Goal: Transaction & Acquisition: Book appointment/travel/reservation

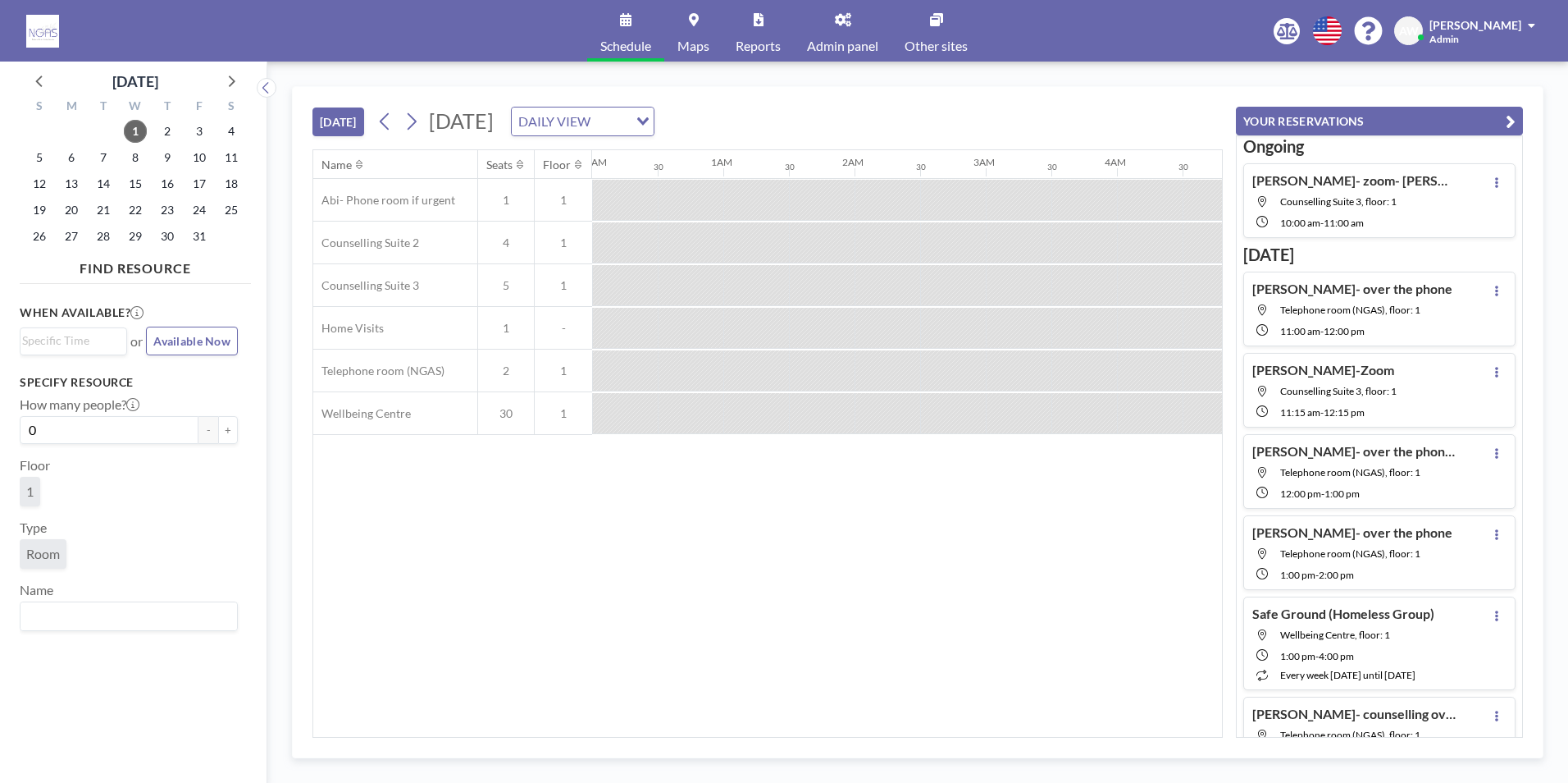
scroll to position [0, 1260]
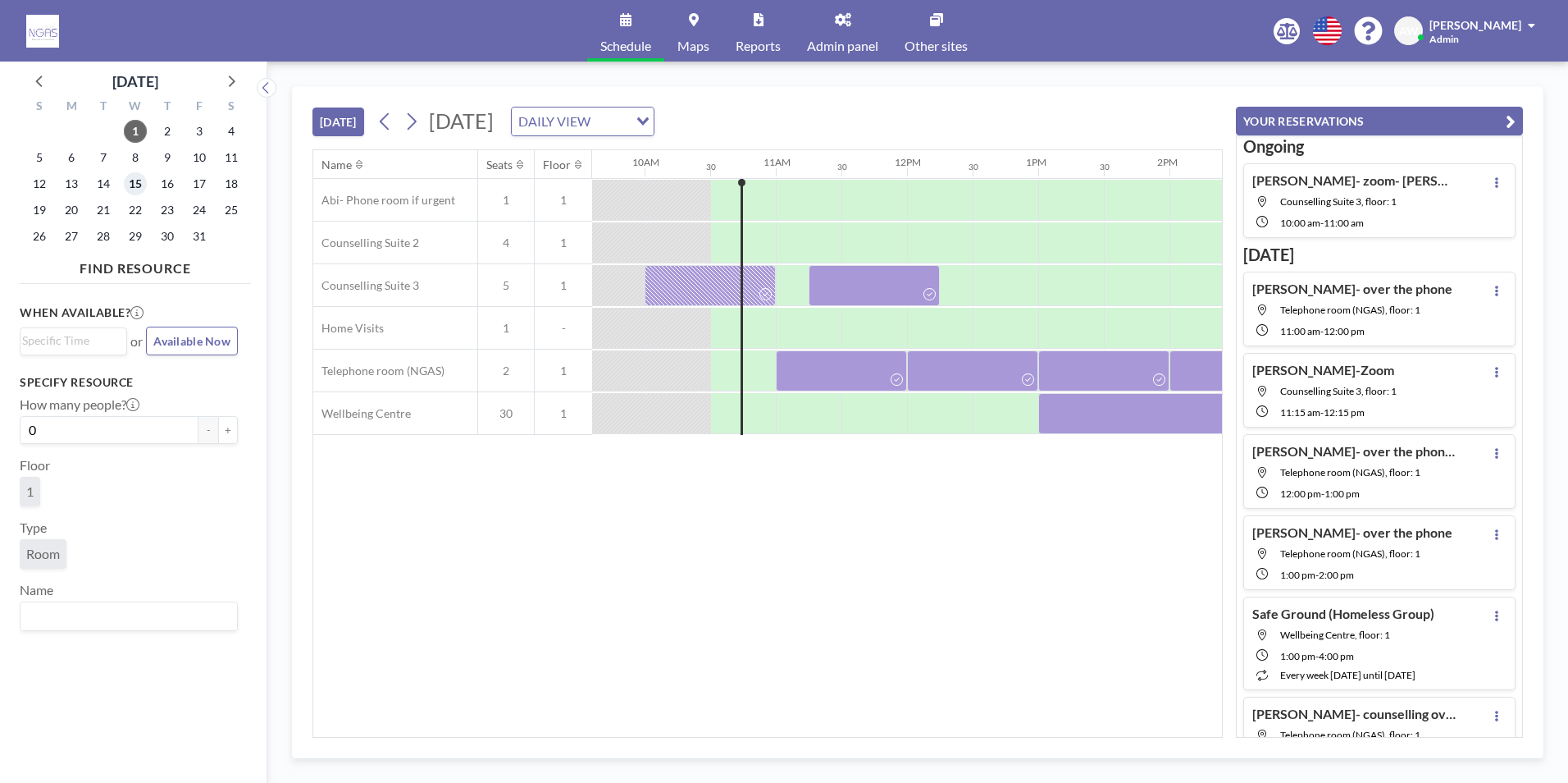
click at [144, 179] on span "15" at bounding box center [135, 184] width 23 height 23
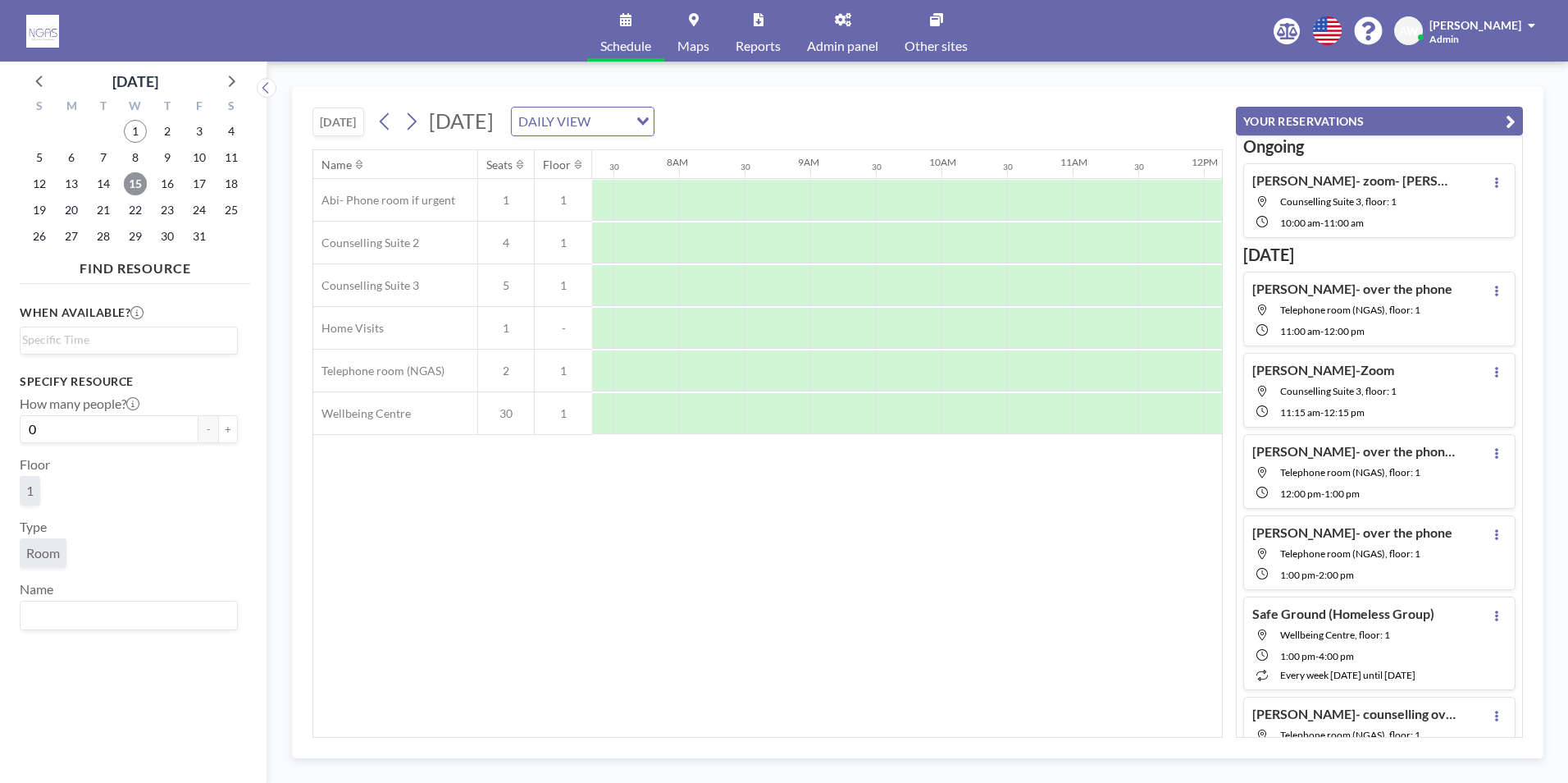
scroll to position [0, 984]
click at [1120, 605] on div "Name Seats Floor 12AM 30 1AM 30 2AM 30 3AM 30 4AM 30 5AM 30 6AM 30 7AM 30 8AM 3…" at bounding box center [767, 443] width 909 height 587
click at [400, 581] on div "Name Seats Floor 12AM 30 1AM 30 2AM 30 3AM 30 4AM 30 5AM 30 6AM 30 7AM 30 8AM 3…" at bounding box center [767, 443] width 909 height 587
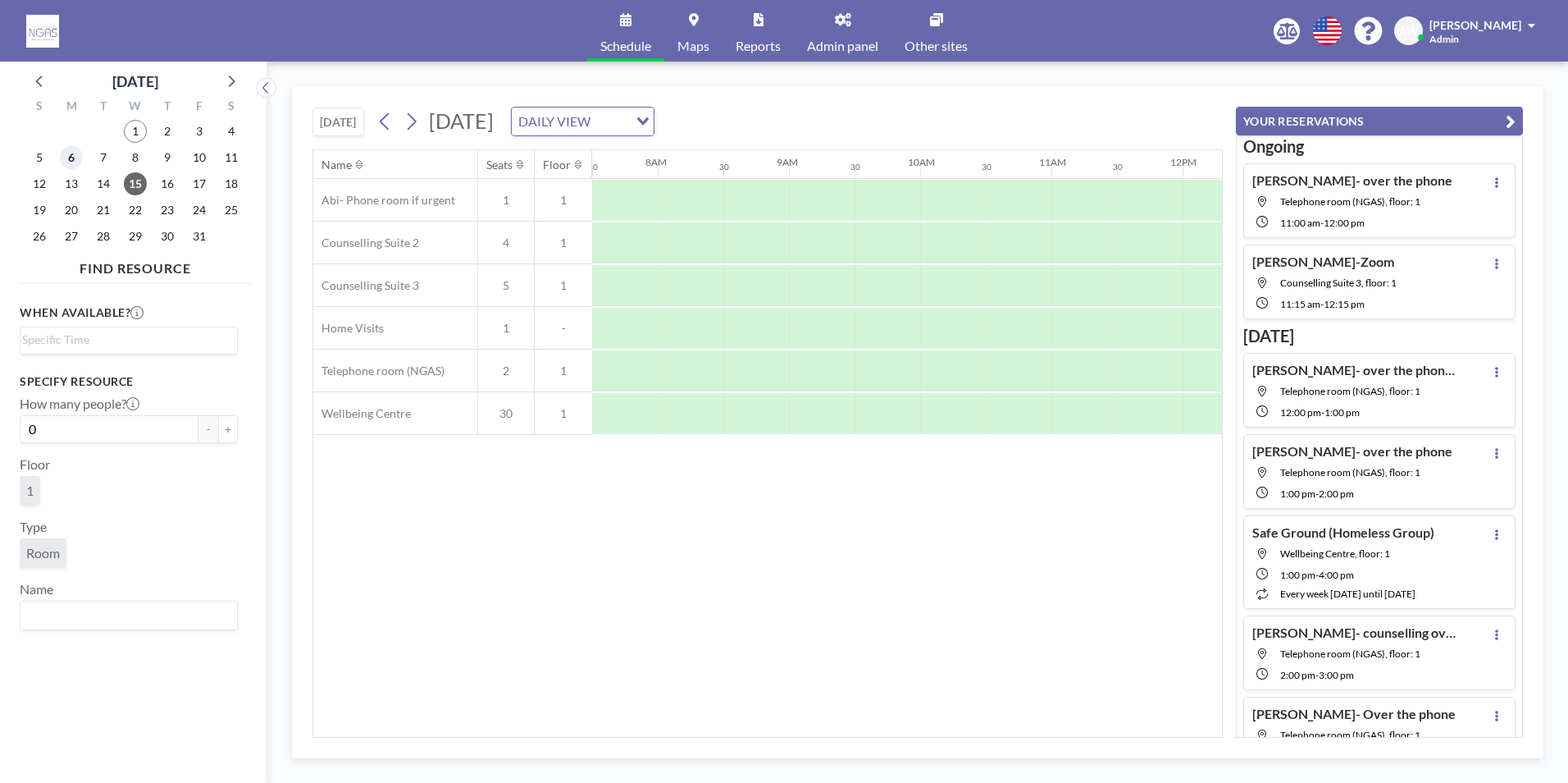
click at [74, 160] on span "6" at bounding box center [72, 158] width 23 height 23
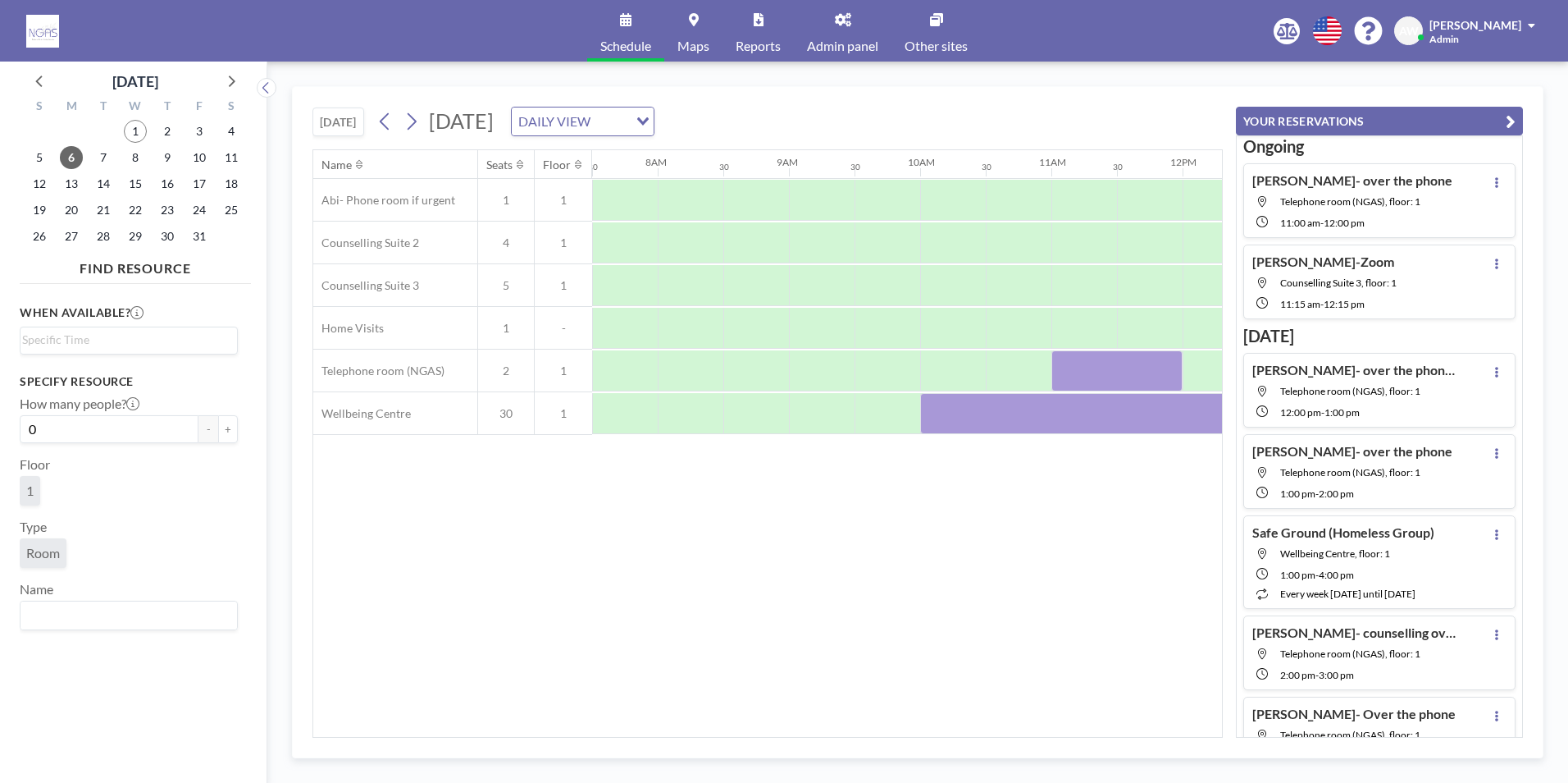
click at [689, 737] on div "Name Seats Floor 12AM 30 1AM 30 2AM 30 3AM 30 4AM 30 5AM 30 6AM 30 7AM 30 8AM 3…" at bounding box center [767, 444] width 910 height 588
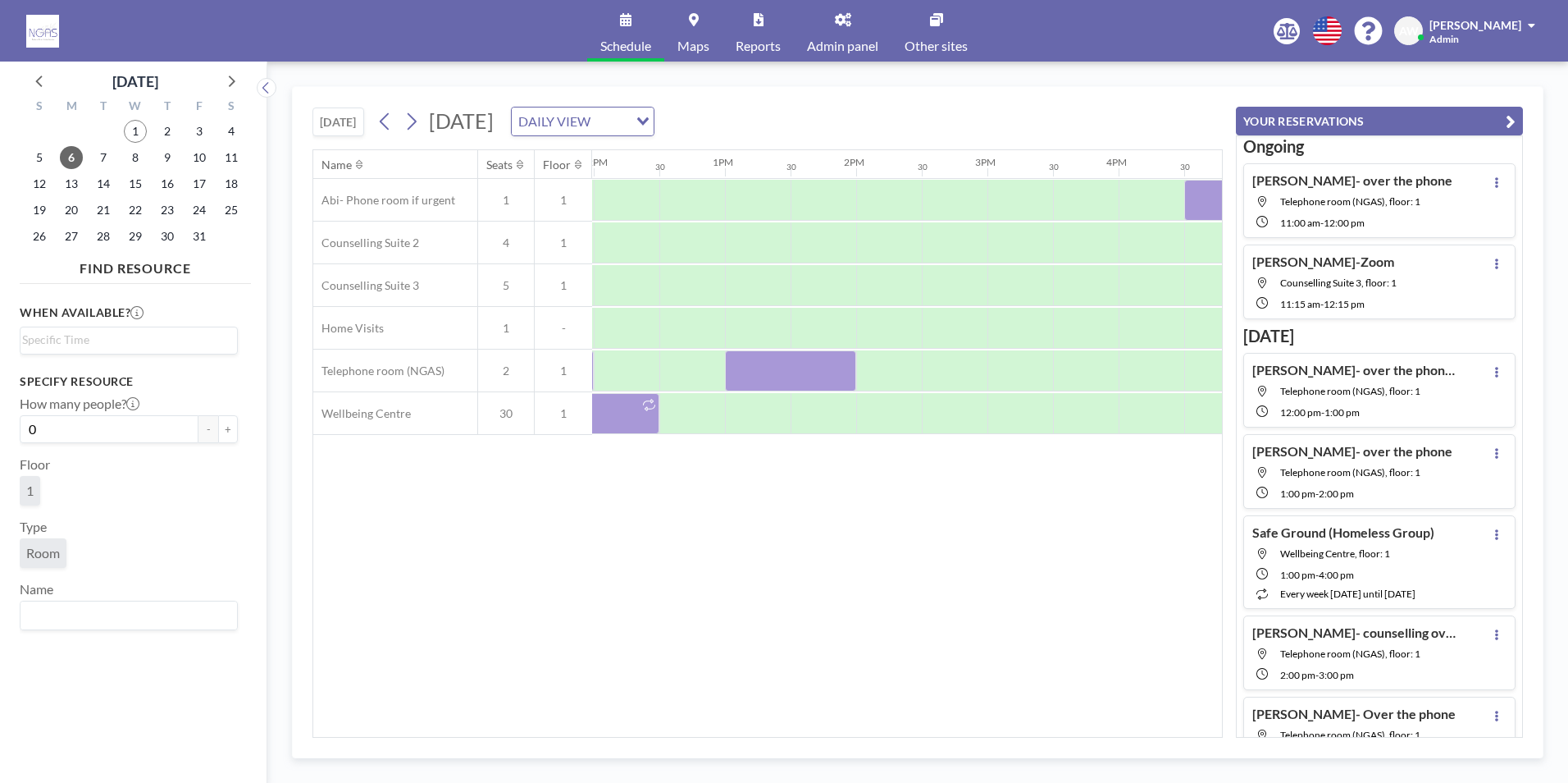
scroll to position [0, 1612]
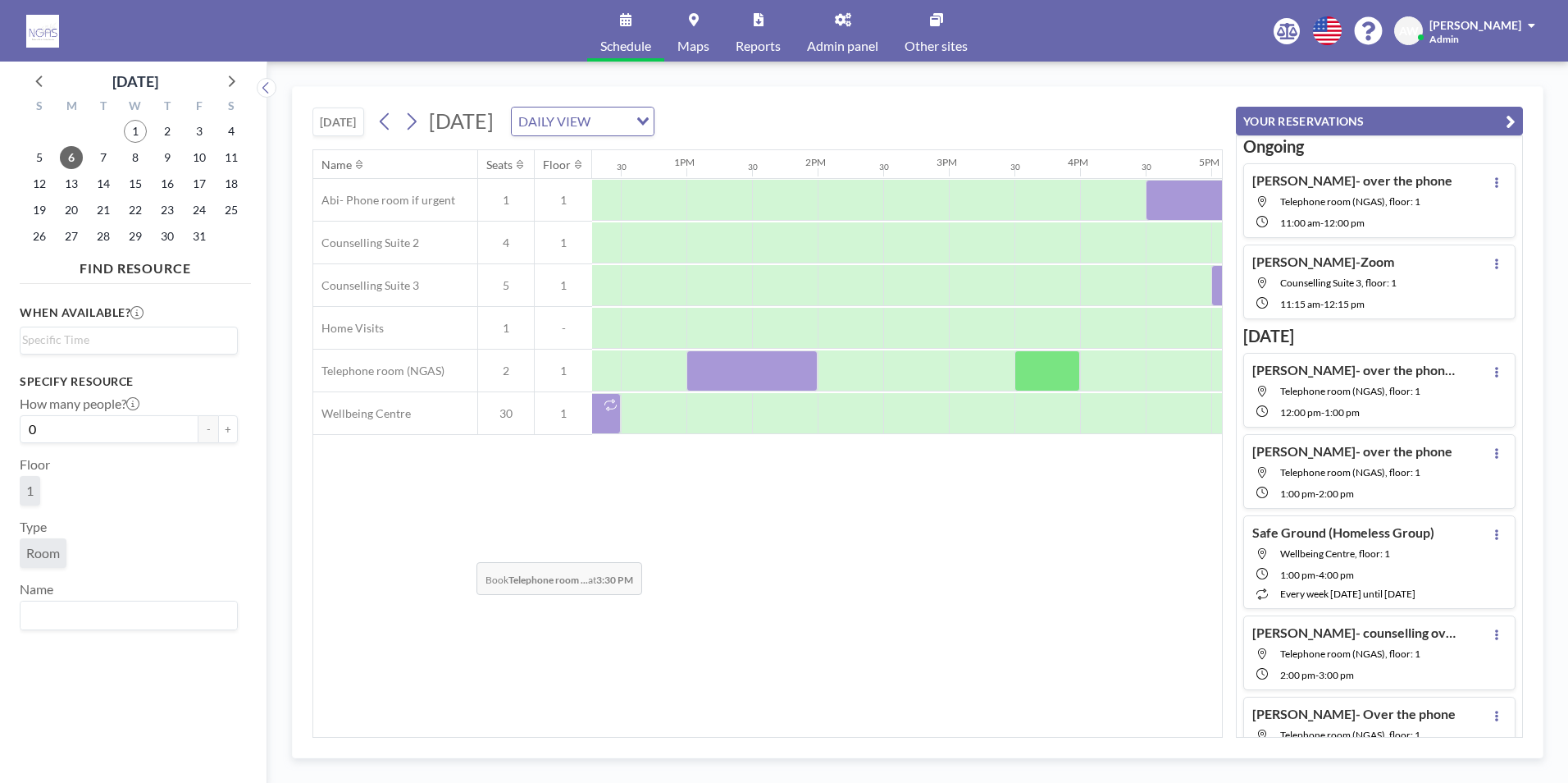
click at [464, 550] on div "Name Seats Floor 12AM 30 1AM 30 2AM 30 3AM 30 4AM 30 5AM 30 6AM 30 7AM 30 8AM 3…" at bounding box center [767, 443] width 909 height 587
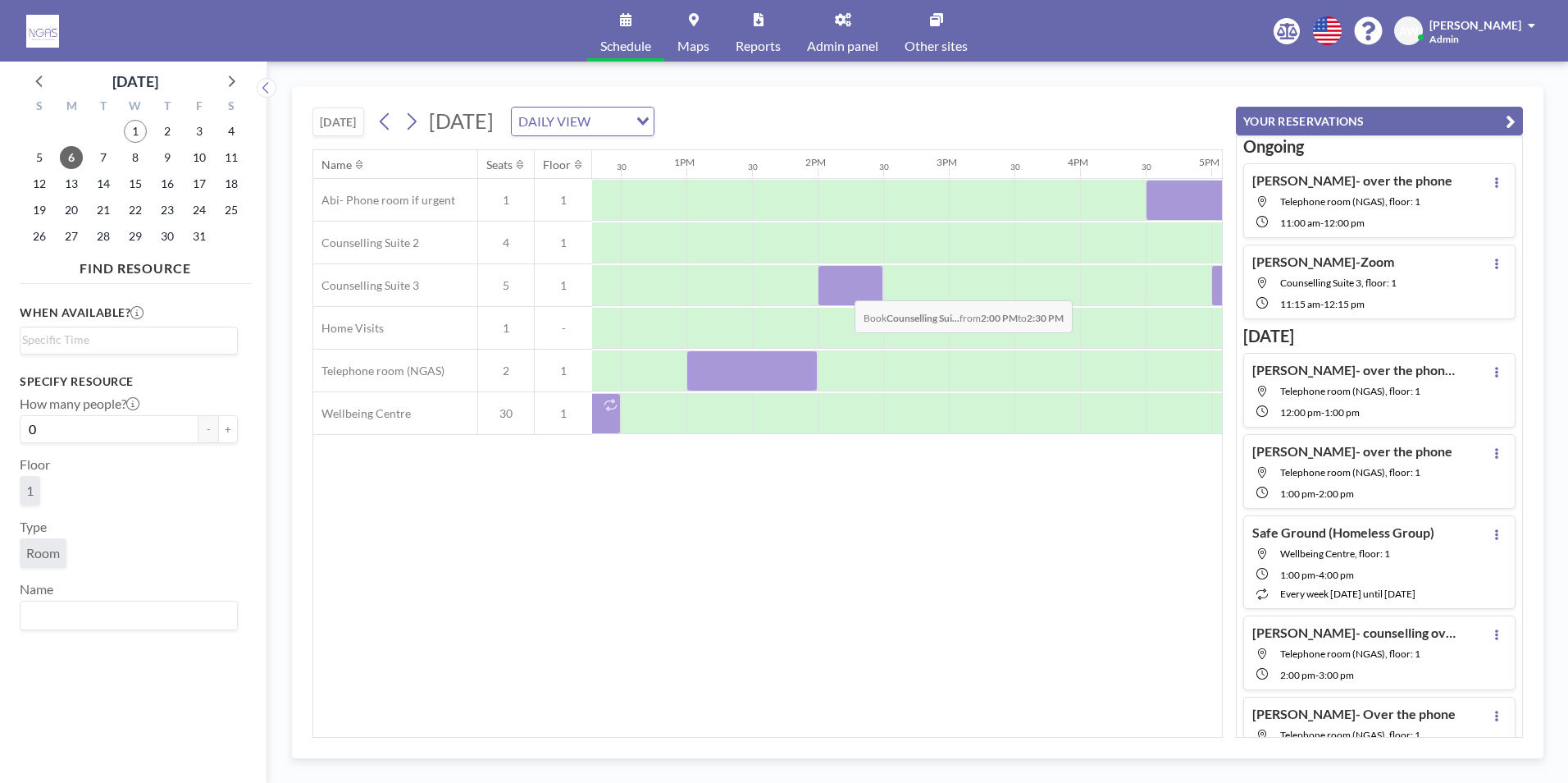
click at [841, 288] on div at bounding box center [850, 285] width 65 height 41
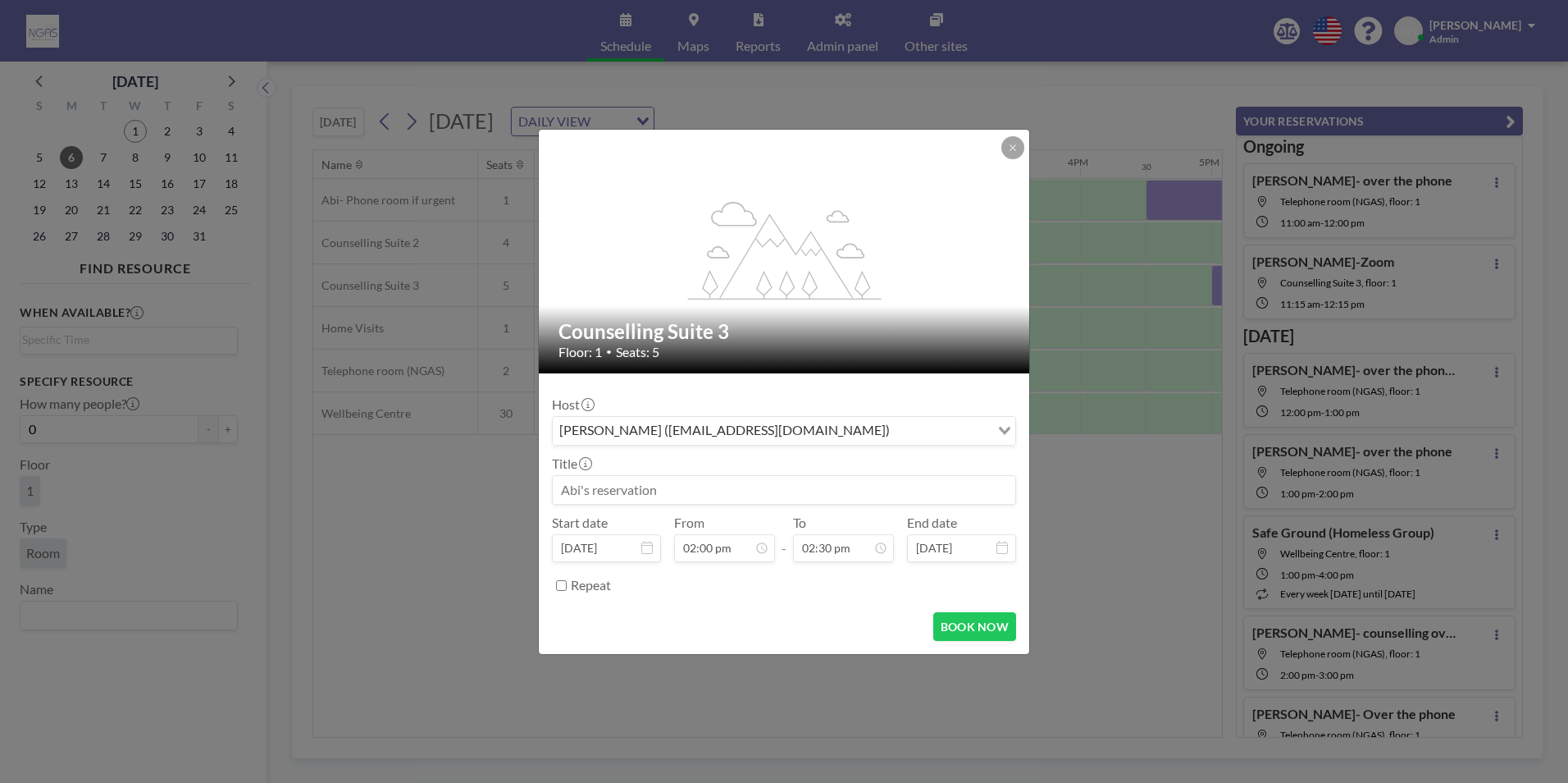
click at [772, 480] on input at bounding box center [784, 489] width 463 height 28
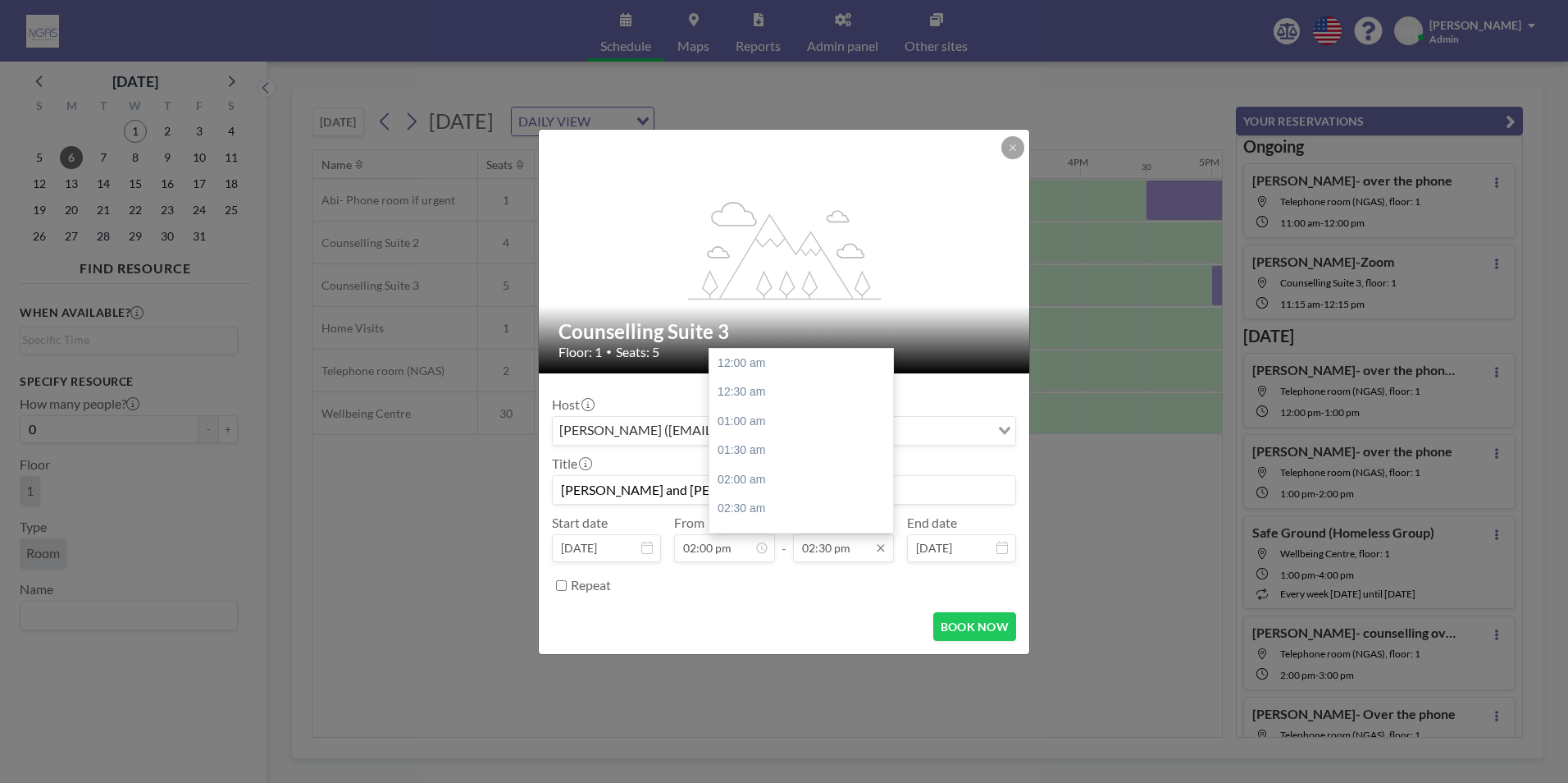
scroll to position [847, 0]
type input "[PERSON_NAME] and [PERSON_NAME]- F2F"
click at [800, 461] on div "04:00 pm" at bounding box center [805, 451] width 192 height 29
type input "04:00 pm"
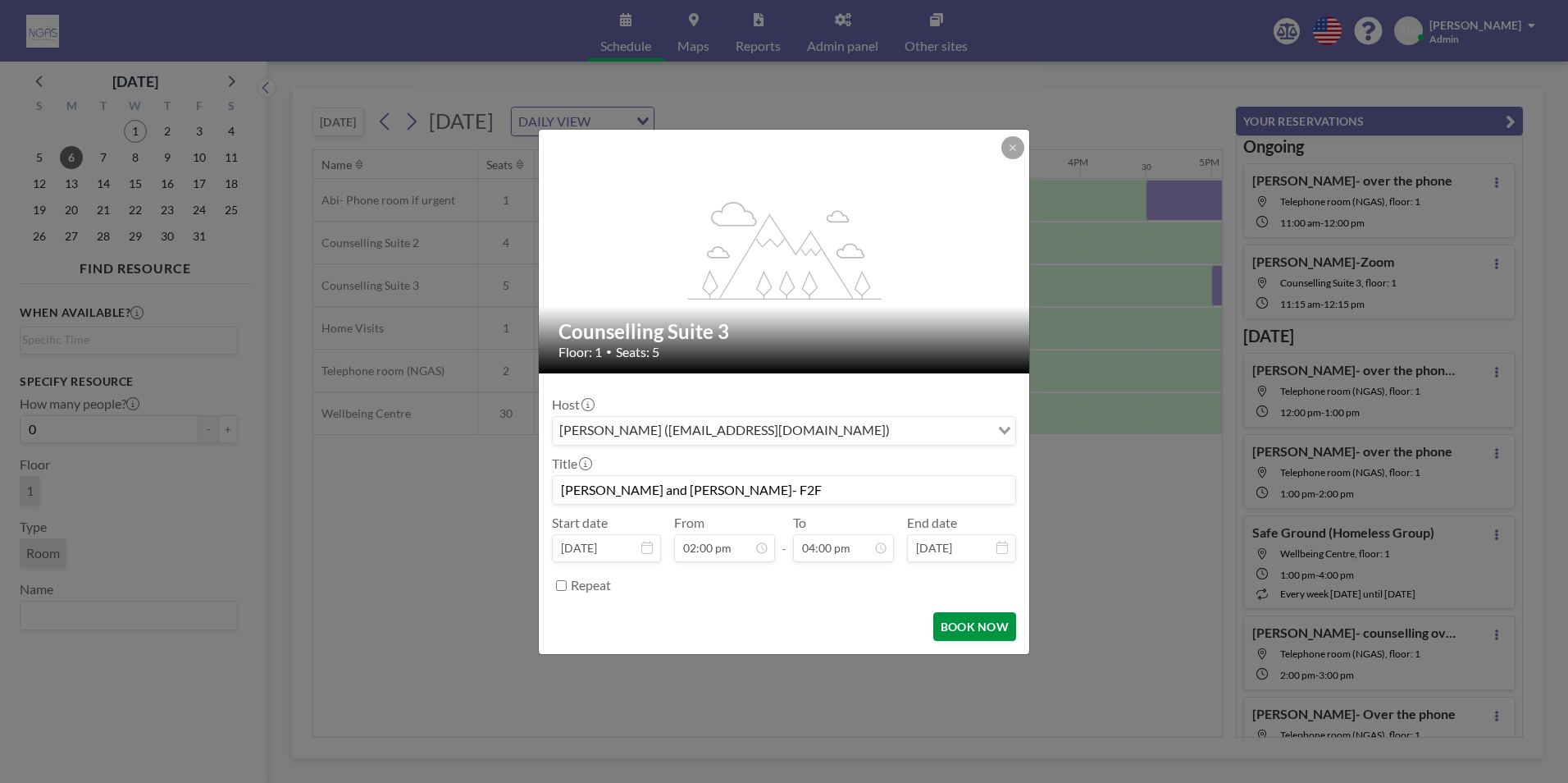
click at [972, 620] on button "BOOK NOW" at bounding box center [974, 626] width 83 height 29
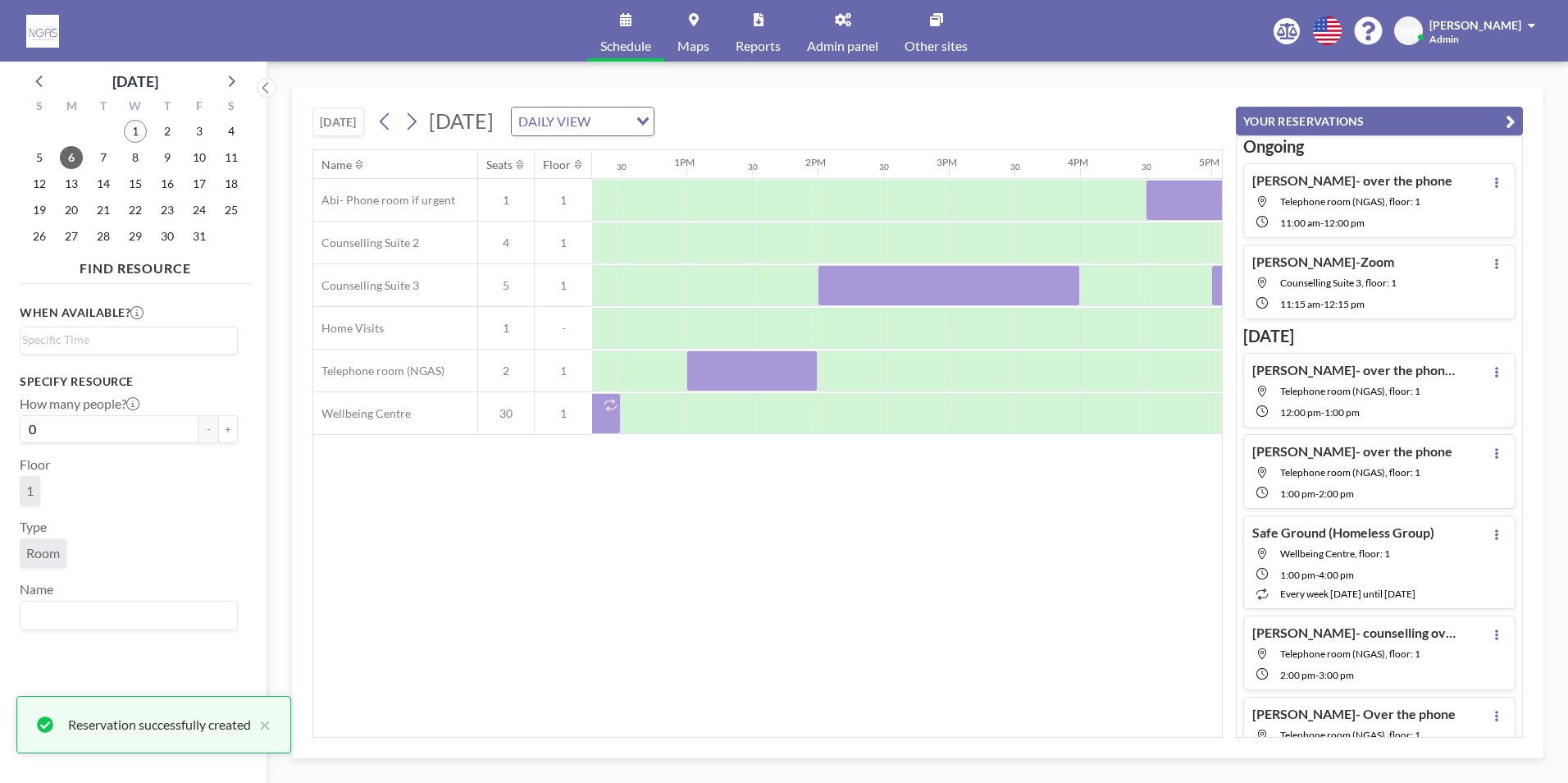
click at [889, 730] on div "Name Seats Floor 12AM 30 1AM 30 2AM 30 3AM 30 4AM 30 5AM 30 6AM 30 7AM 30 8AM 3…" at bounding box center [767, 443] width 909 height 587
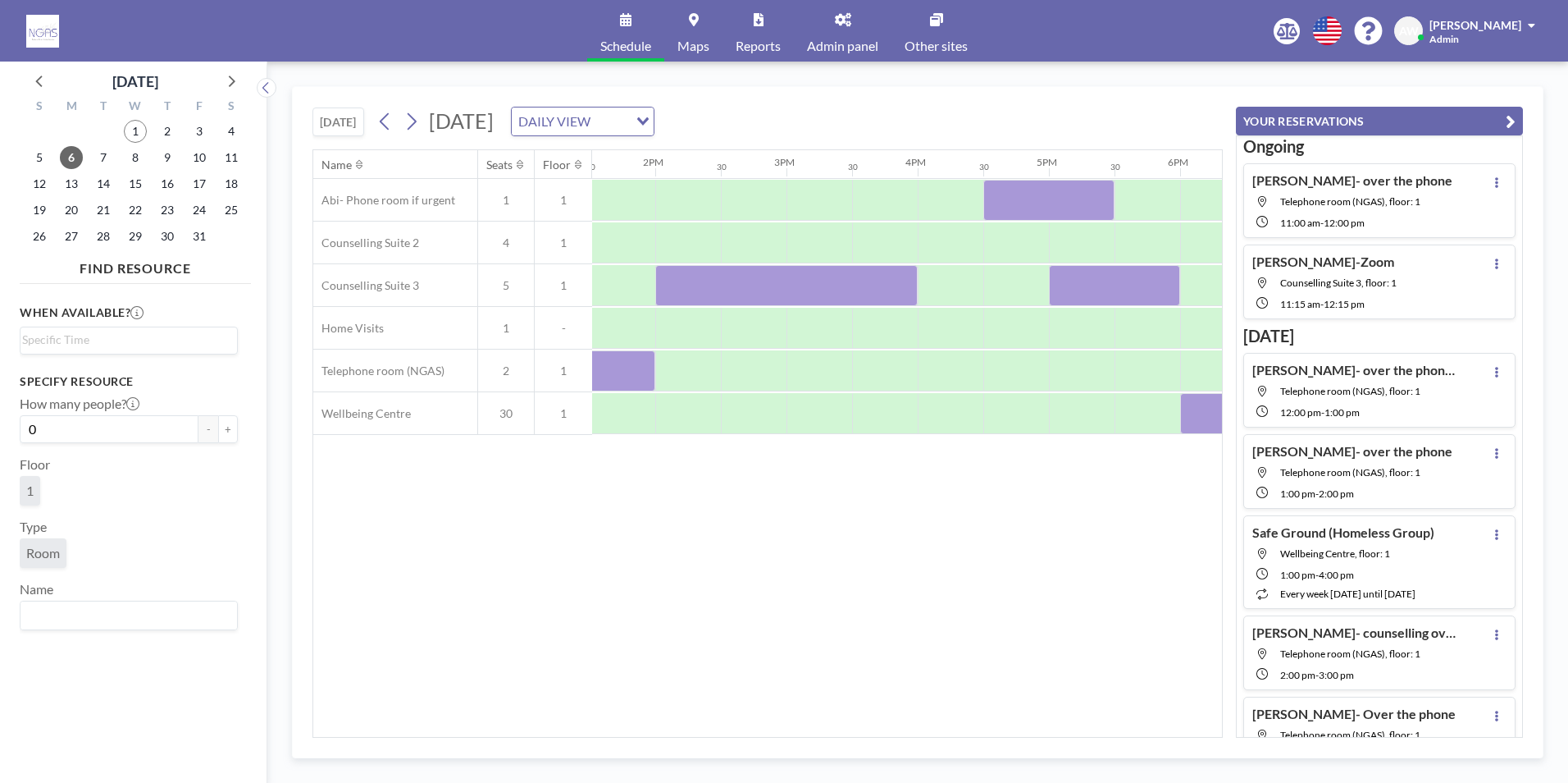
scroll to position [0, 1649]
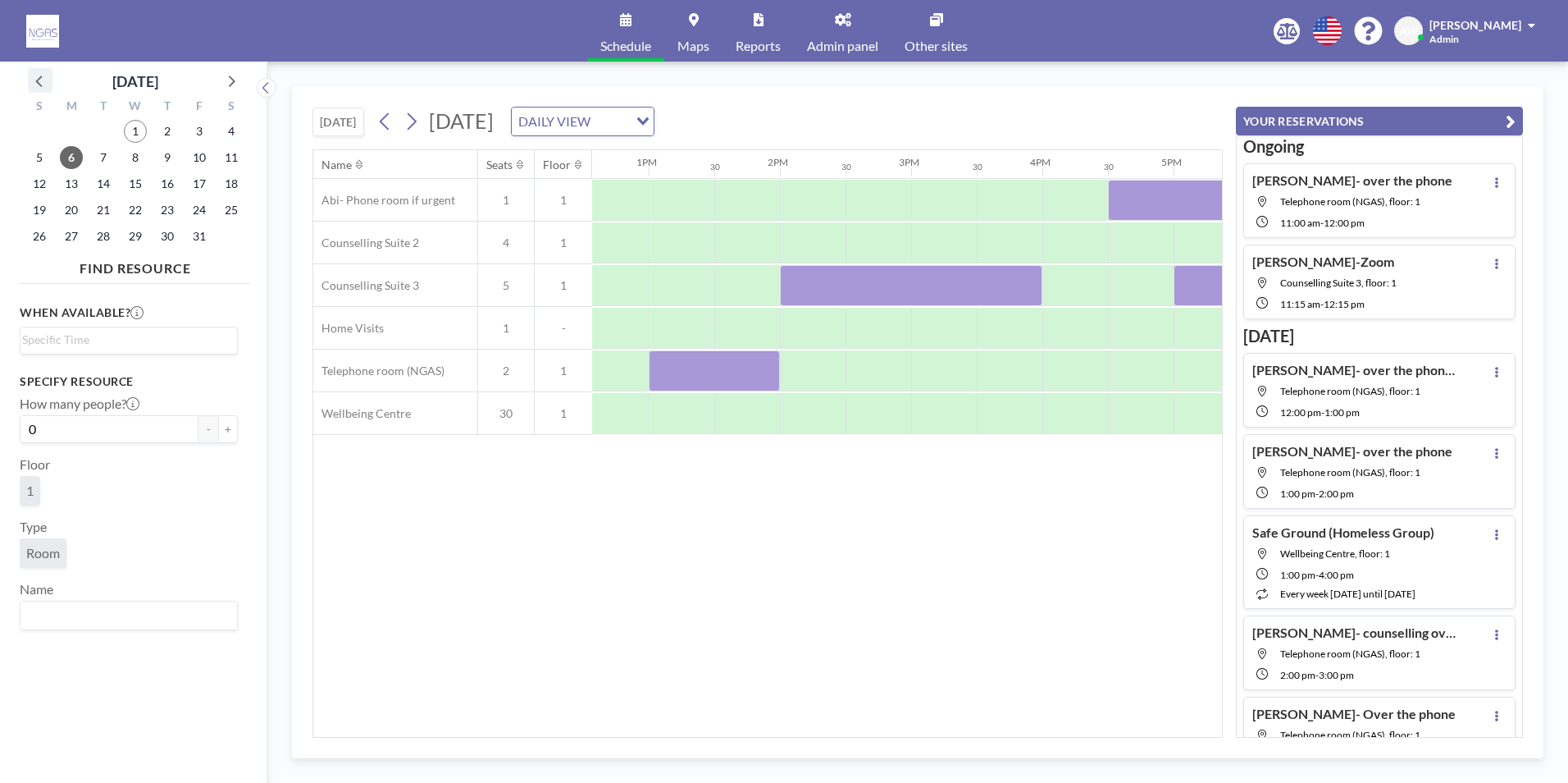
click at [43, 80] on icon at bounding box center [40, 81] width 21 height 21
click at [645, 617] on div "Name Seats Floor 12AM 30 1AM 30 2AM 30 3AM 30 4AM 30 5AM 30 6AM 30 7AM 30 8AM 3…" at bounding box center [767, 443] width 909 height 587
click at [576, 516] on div "Name Seats Floor 12AM 30 1AM 30 2AM 30 3AM 30 4AM 30 5AM 30 6AM 30 7AM 30 8AM 3…" at bounding box center [767, 443] width 909 height 587
